Goal: Task Accomplishment & Management: Manage account settings

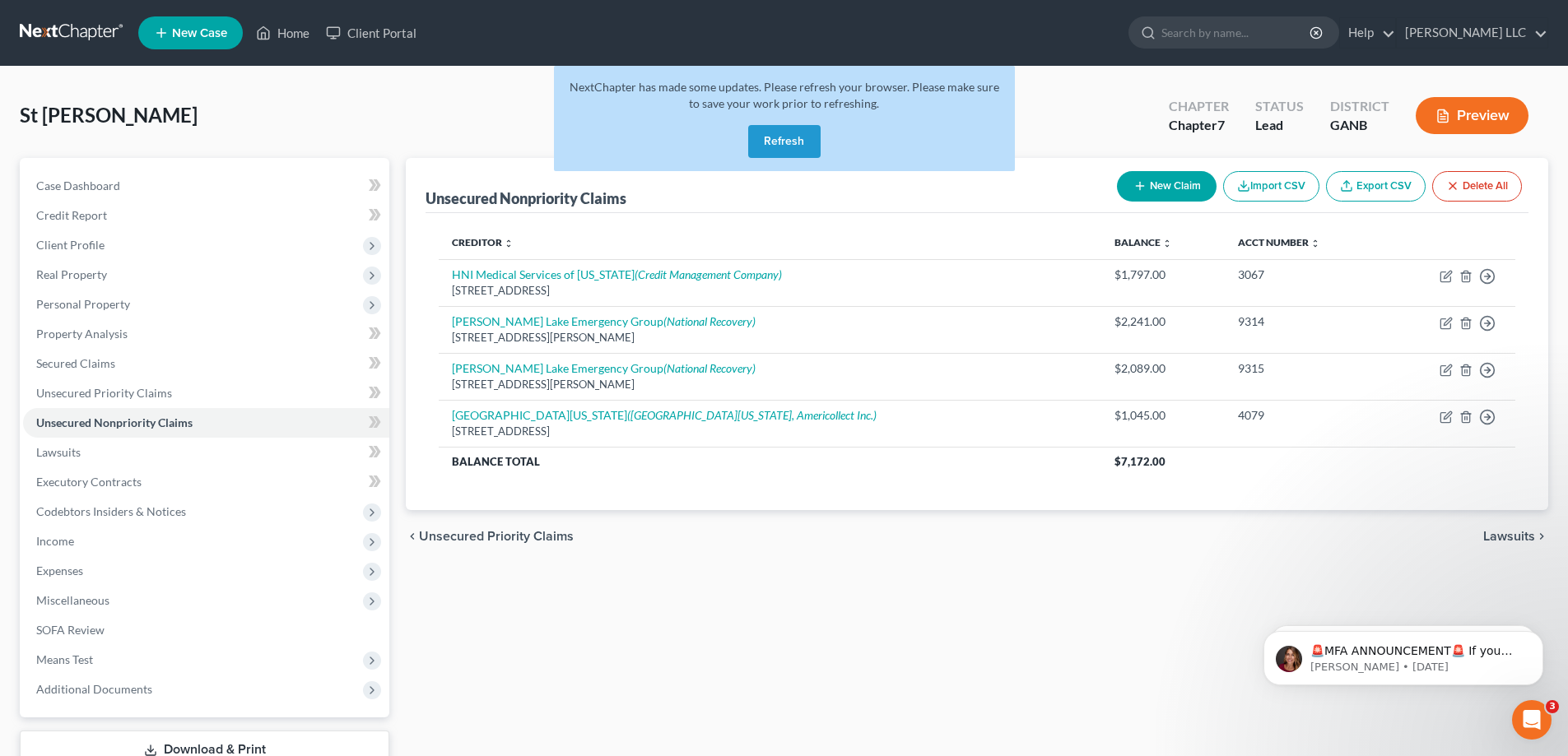
drag, startPoint x: 792, startPoint y: 143, endPoint x: 743, endPoint y: 54, distance: 101.6
click at [791, 140] on button "Refresh" at bounding box center [784, 141] width 72 height 33
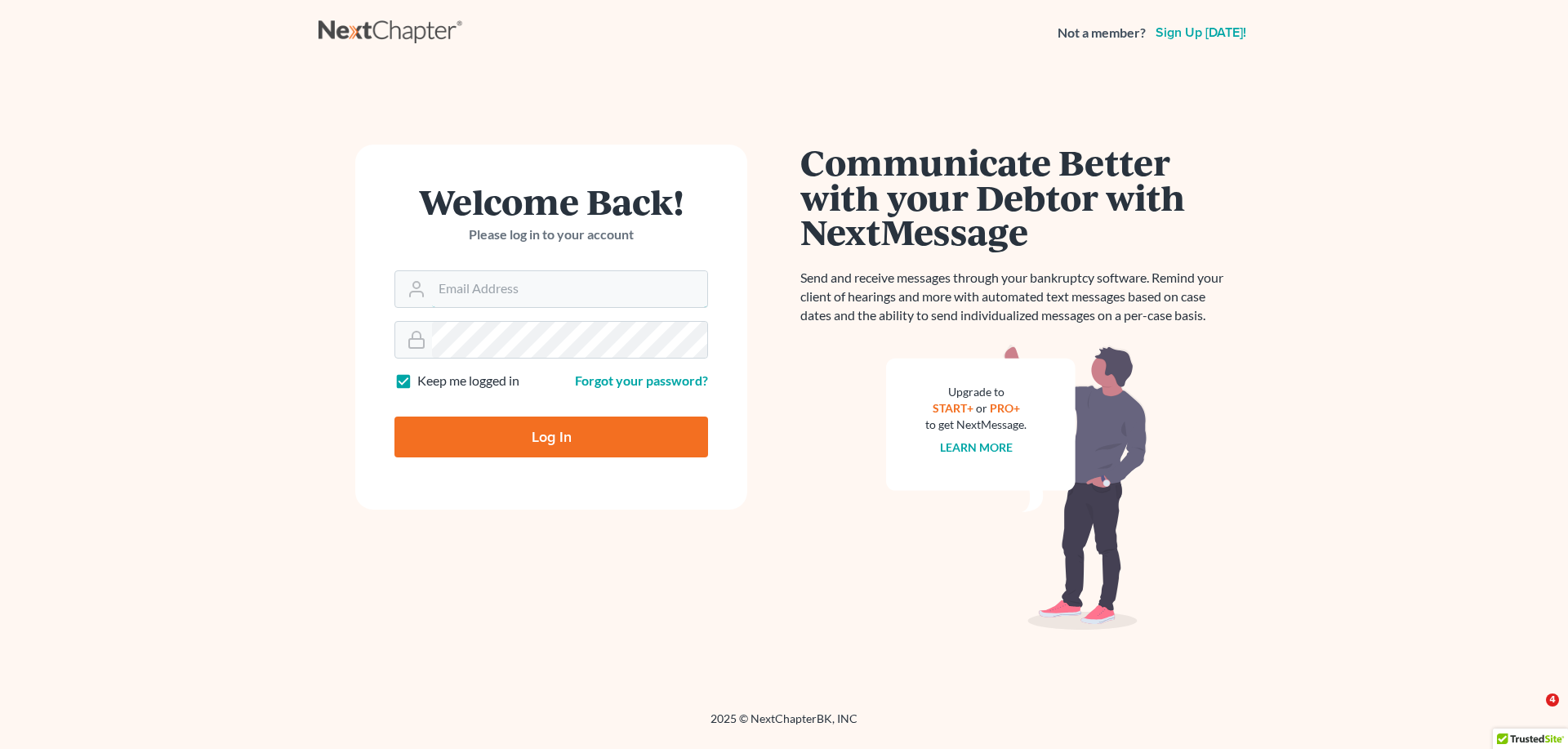
type input "[PERSON_NAME][EMAIL_ADDRESS][DOMAIN_NAME]"
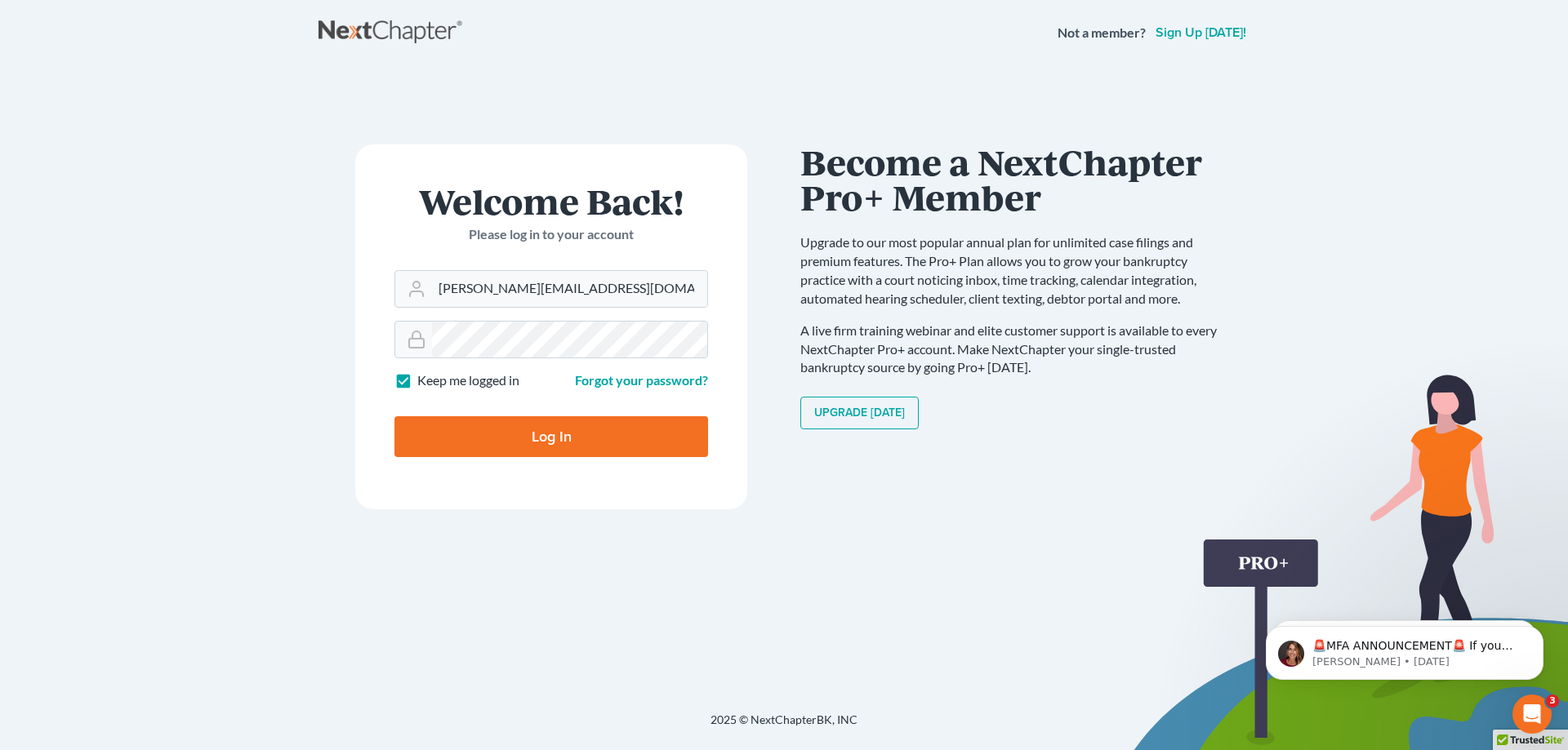
click at [528, 444] on input "Log In" at bounding box center [551, 437] width 313 height 41
type input "Thinking..."
